Goal: Task Accomplishment & Management: Use online tool/utility

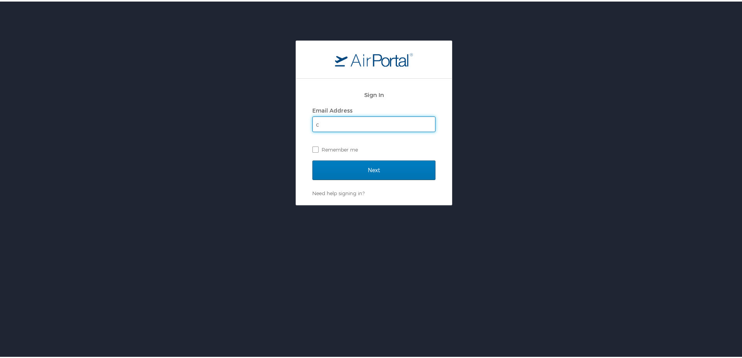
type input "crsmith@mcneese.edu"
click at [315, 149] on label "Remember me" at bounding box center [373, 148] width 123 height 12
click at [315, 149] on input "Remember me" at bounding box center [314, 147] width 5 height 5
checkbox input "true"
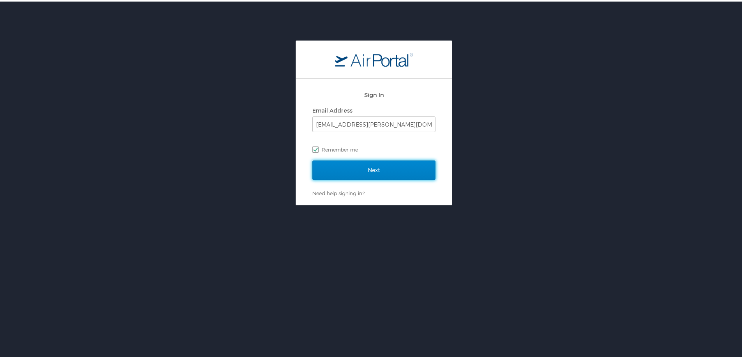
click at [378, 170] on input "Next" at bounding box center [373, 168] width 123 height 19
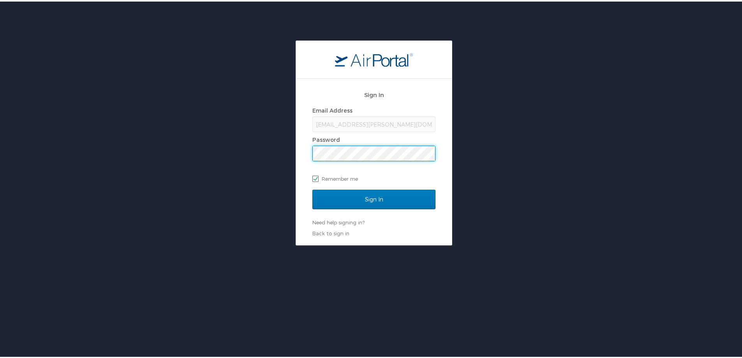
click at [312, 188] on input "Sign In" at bounding box center [373, 197] width 123 height 19
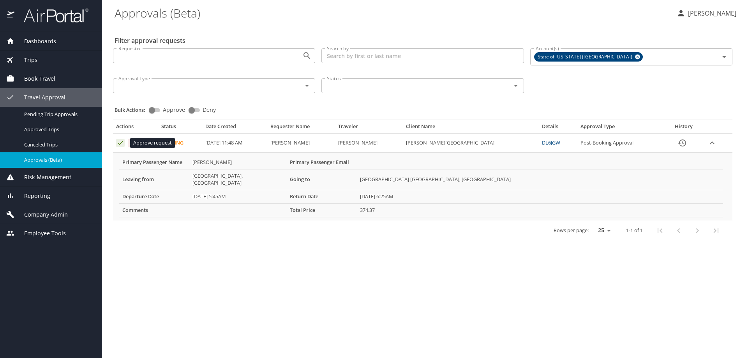
click at [120, 143] on icon "Approval table" at bounding box center [120, 142] width 7 height 7
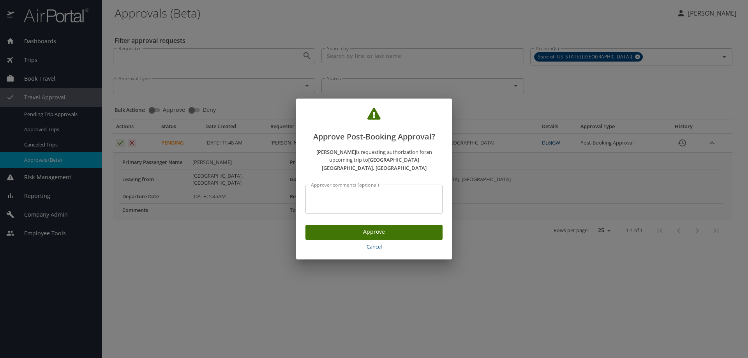
click at [318, 199] on textarea "Approver comments (optional)" at bounding box center [374, 199] width 126 height 15
type textarea "P2601642 [PERSON_NAME]"
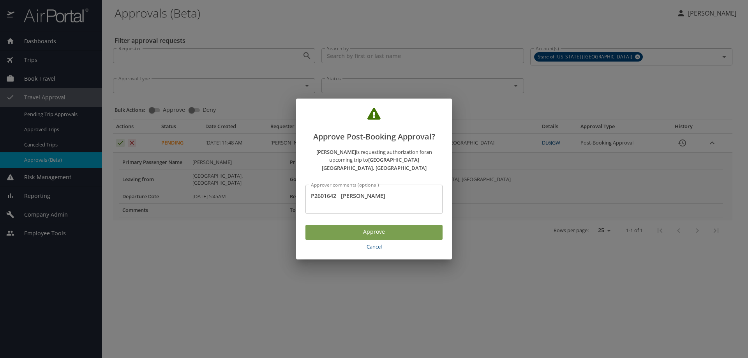
click at [381, 227] on span "Approve" at bounding box center [373, 232] width 125 height 10
